Goal: Information Seeking & Learning: Learn about a topic

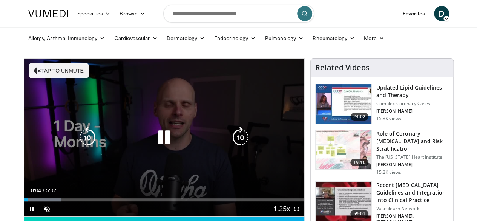
click at [43, 70] on button "Tap to unmute" at bounding box center [59, 70] width 60 height 15
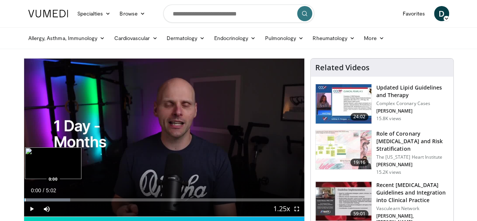
drag, startPoint x: 14, startPoint y: 214, endPoint x: 5, endPoint y: 214, distance: 8.3
click at [25, 201] on div "Progress Bar" at bounding box center [25, 199] width 1 height 3
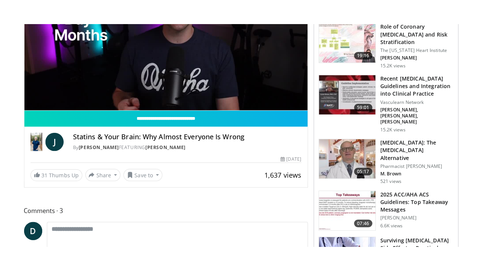
scroll to position [145, 0]
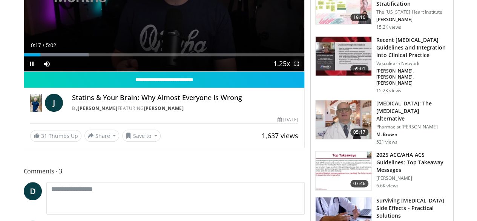
drag, startPoint x: 303, startPoint y: 78, endPoint x: 302, endPoint y: 111, distance: 32.8
click at [302, 71] on span "Video Player" at bounding box center [296, 63] width 15 height 15
